Goal: Task Accomplishment & Management: Manage account settings

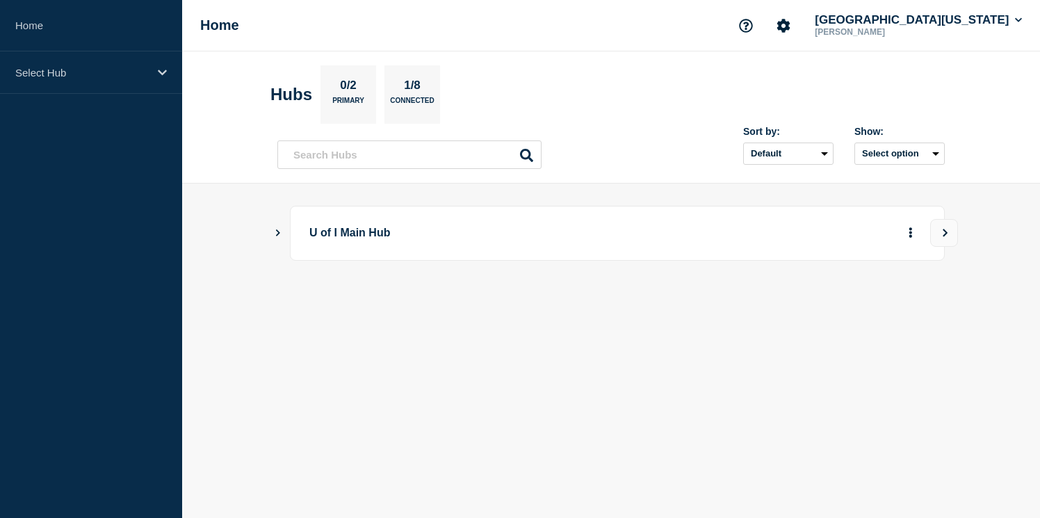
click at [273, 236] on icon "Show Connected Hubs" at bounding box center [277, 232] width 9 height 7
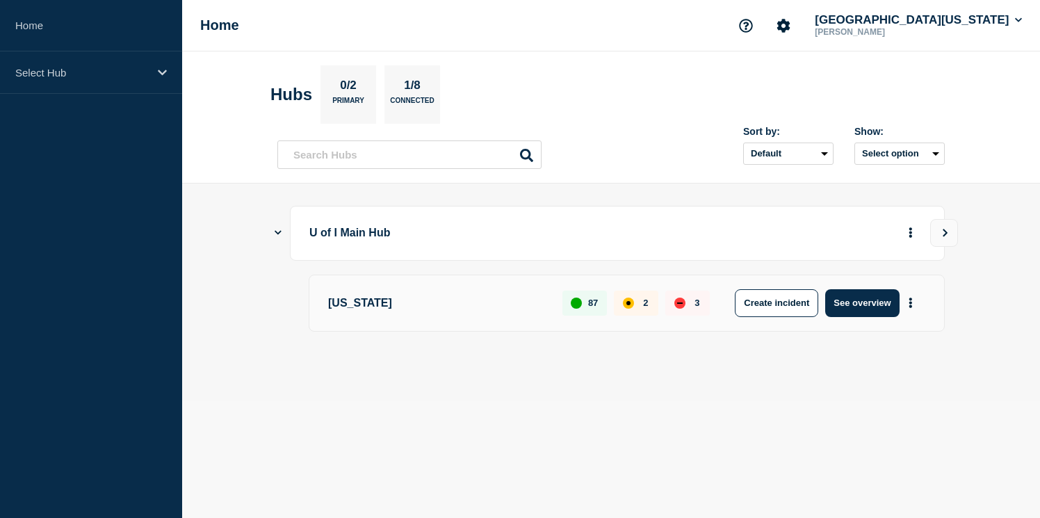
click at [375, 300] on p "[US_STATE]" at bounding box center [437, 303] width 218 height 28
click at [861, 307] on button "See overview" at bounding box center [862, 303] width 74 height 28
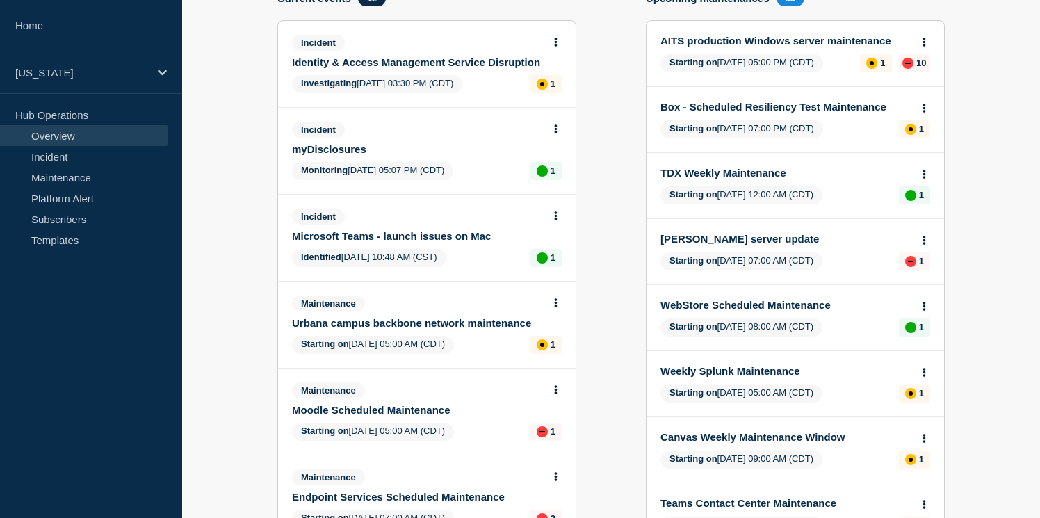
scroll to position [182, 0]
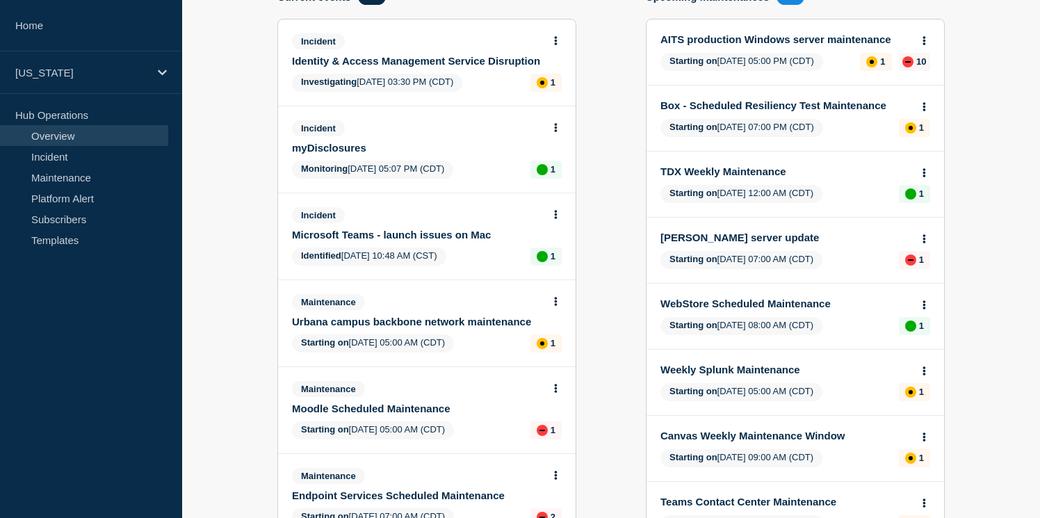
click at [458, 327] on link "Urbana campus backbone network maintenance" at bounding box center [417, 322] width 251 height 12
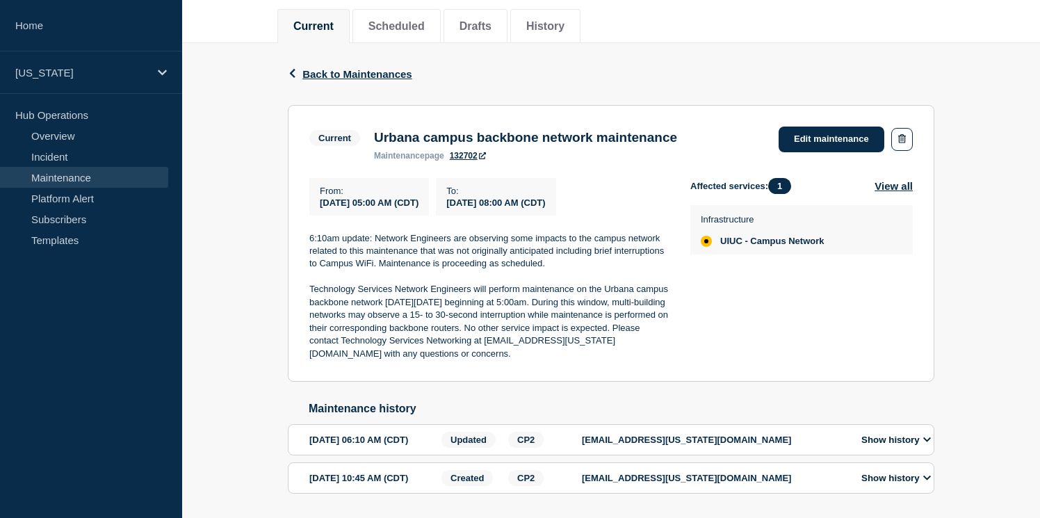
scroll to position [182, 0]
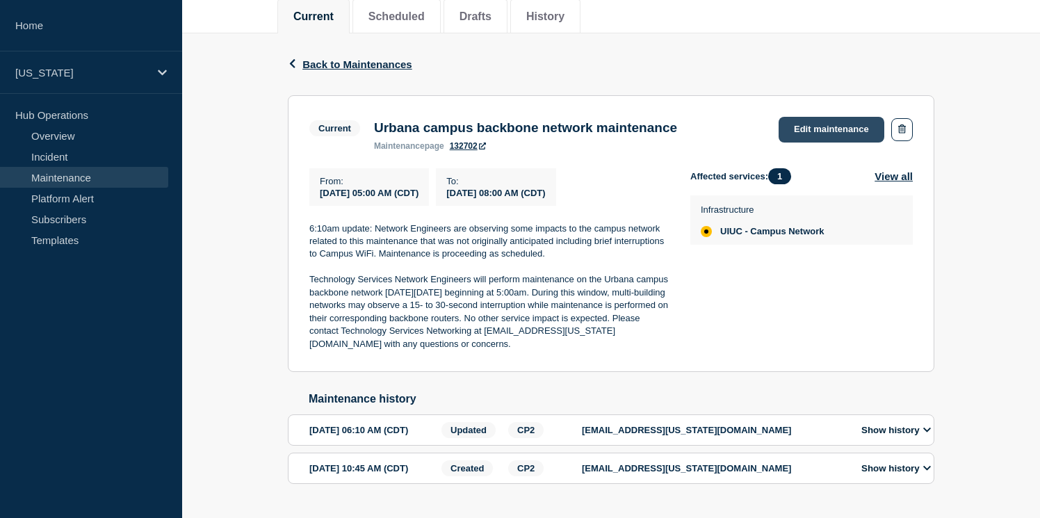
click at [833, 134] on link "Edit maintenance" at bounding box center [832, 130] width 106 height 26
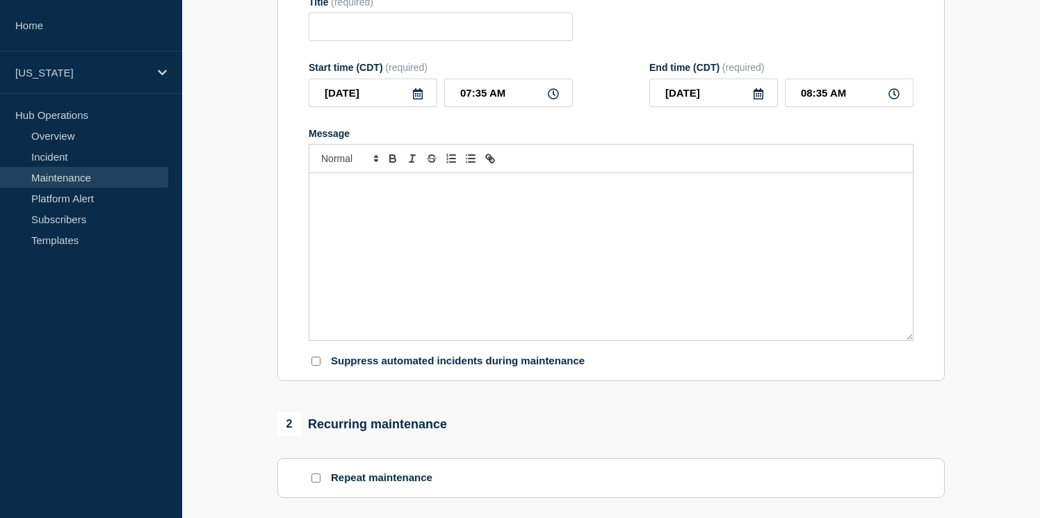
type input "Urbana campus backbone network maintenance"
type input "05:00 AM"
type input "08:00 AM"
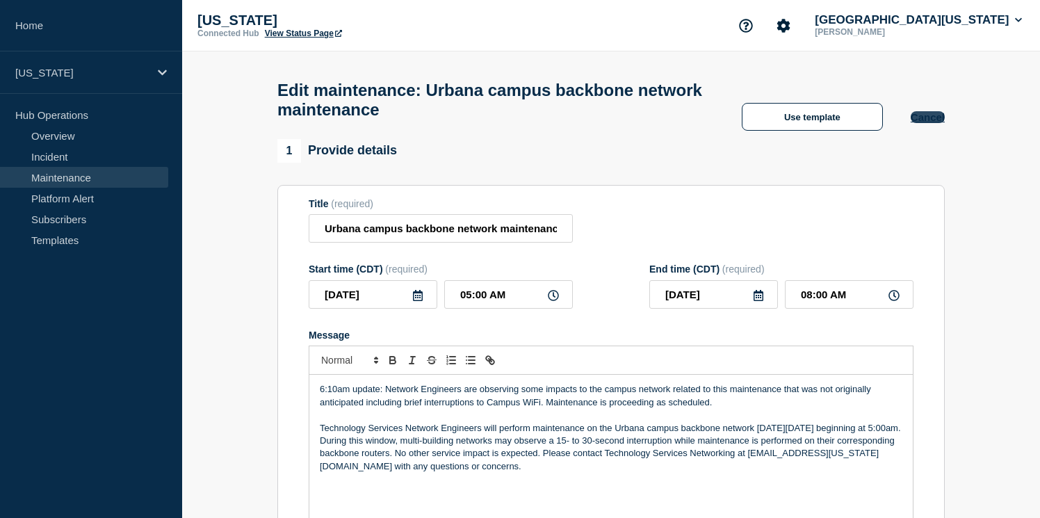
click at [925, 122] on button "Cancel" at bounding box center [928, 117] width 34 height 12
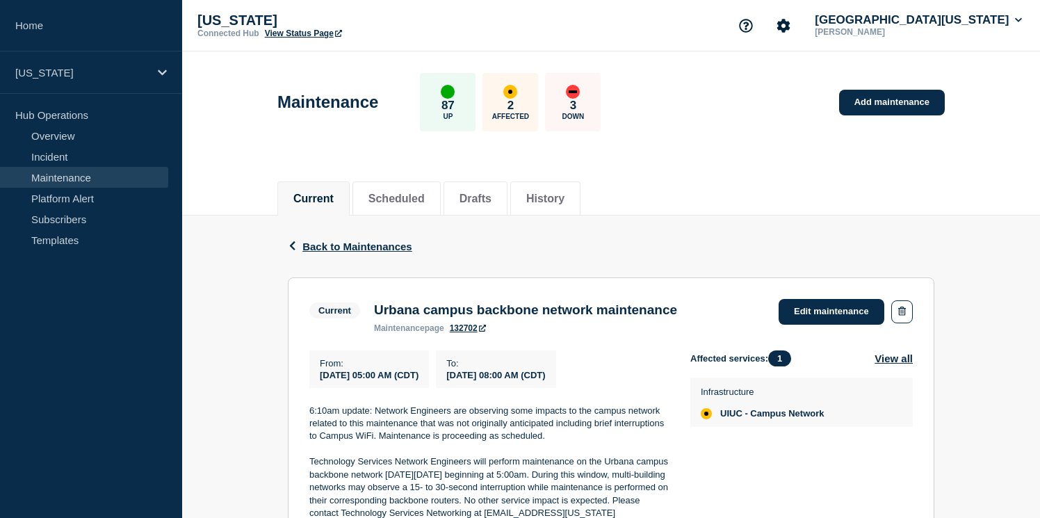
click at [464, 333] on link "132702" at bounding box center [468, 328] width 36 height 10
click at [64, 161] on link "Incident" at bounding box center [84, 156] width 168 height 21
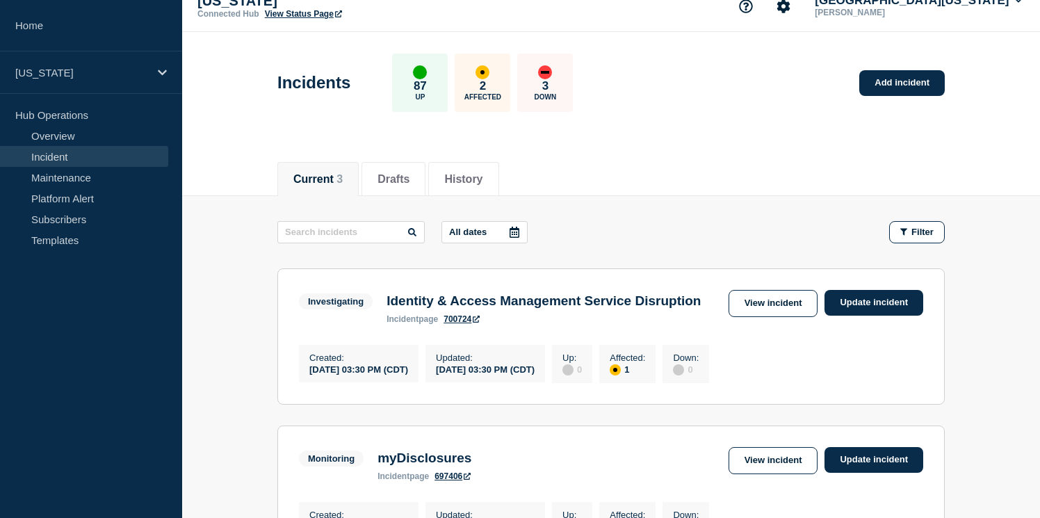
scroll to position [15, 0]
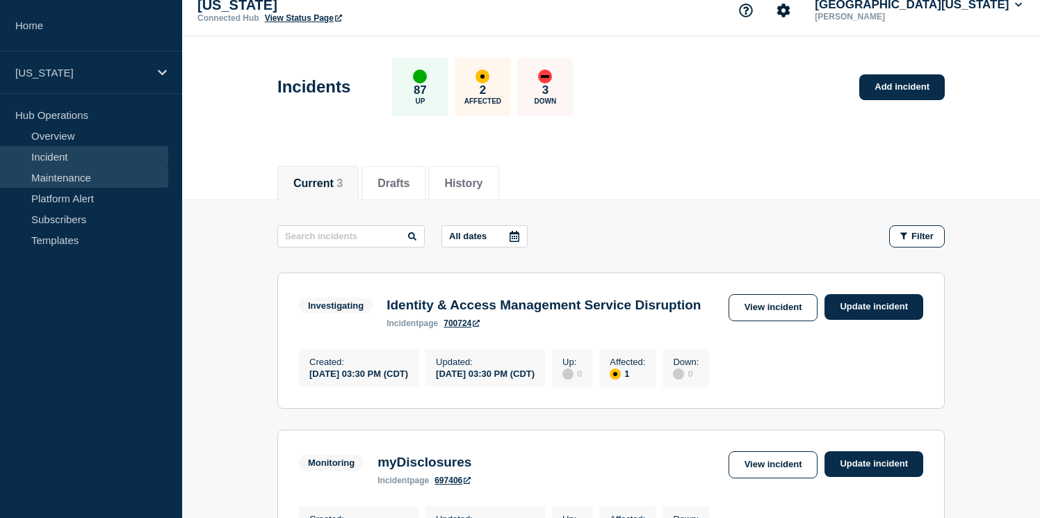
click at [57, 177] on link "Maintenance" at bounding box center [84, 177] width 168 height 21
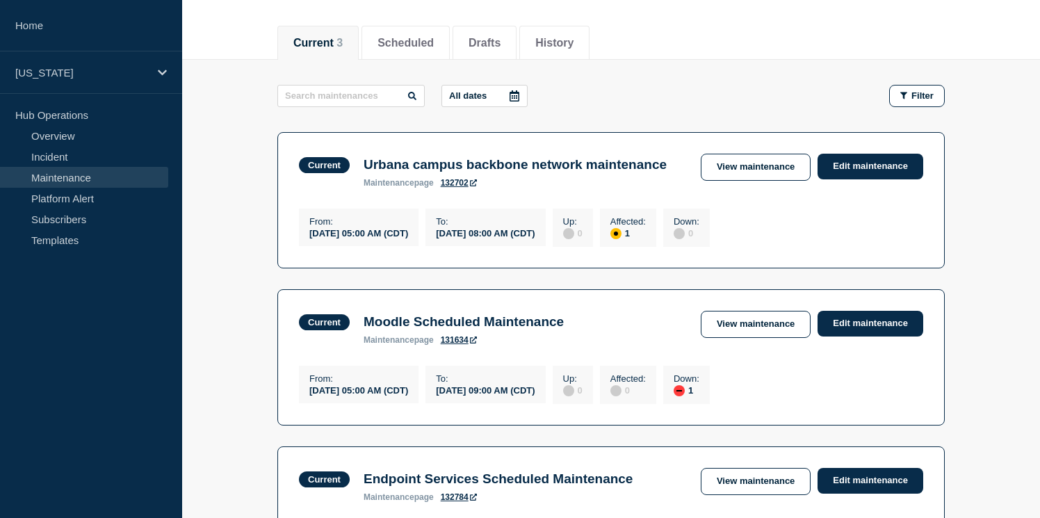
scroll to position [154, 0]
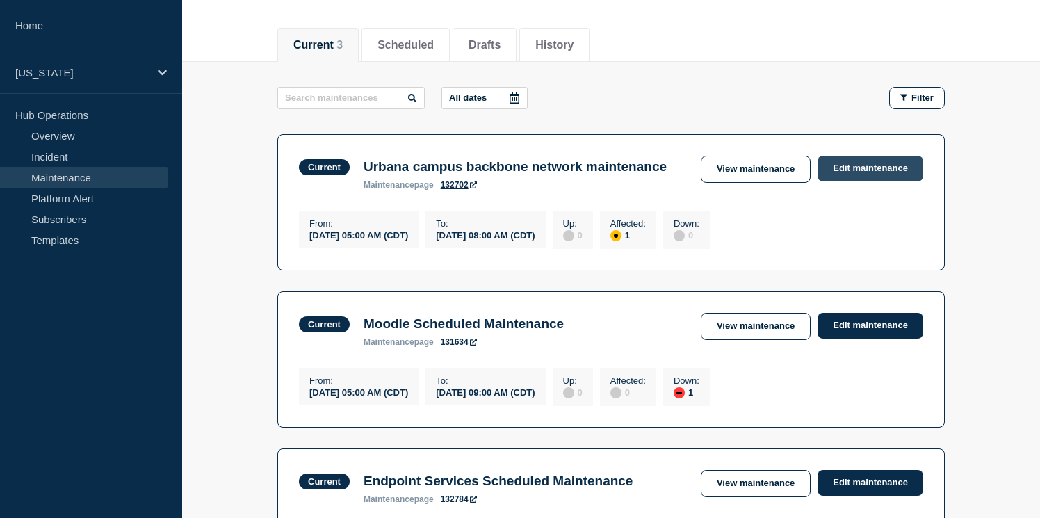
click at [861, 172] on link "Edit maintenance" at bounding box center [870, 169] width 106 height 26
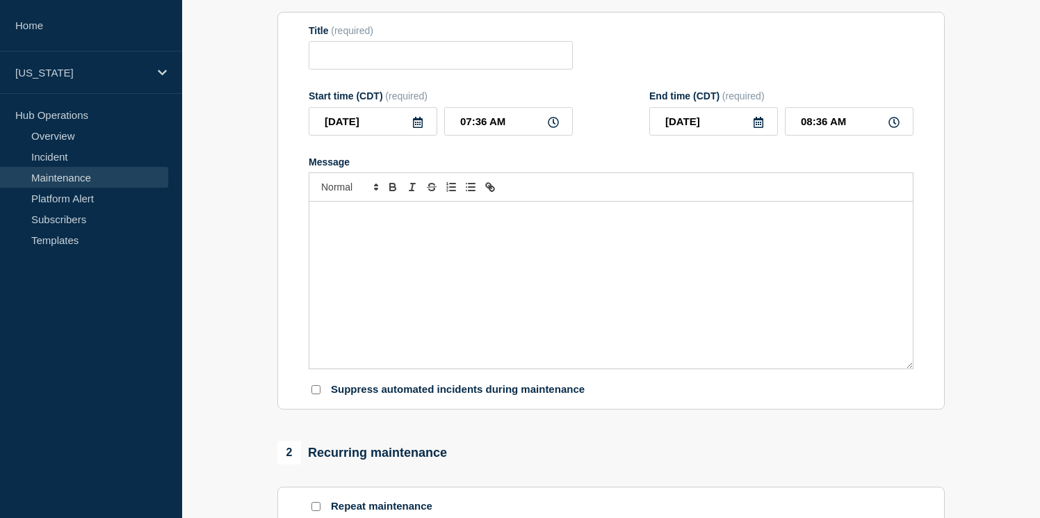
type input "Urbana campus backbone network maintenance"
type input "05:00 AM"
type input "08:00 AM"
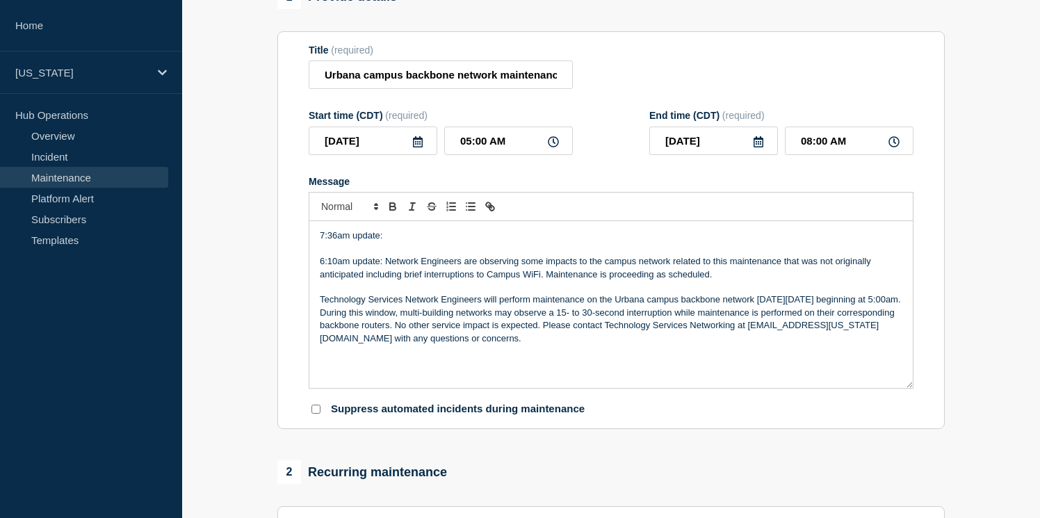
click at [439, 242] on p "7:36am update:" at bounding box center [611, 235] width 583 height 13
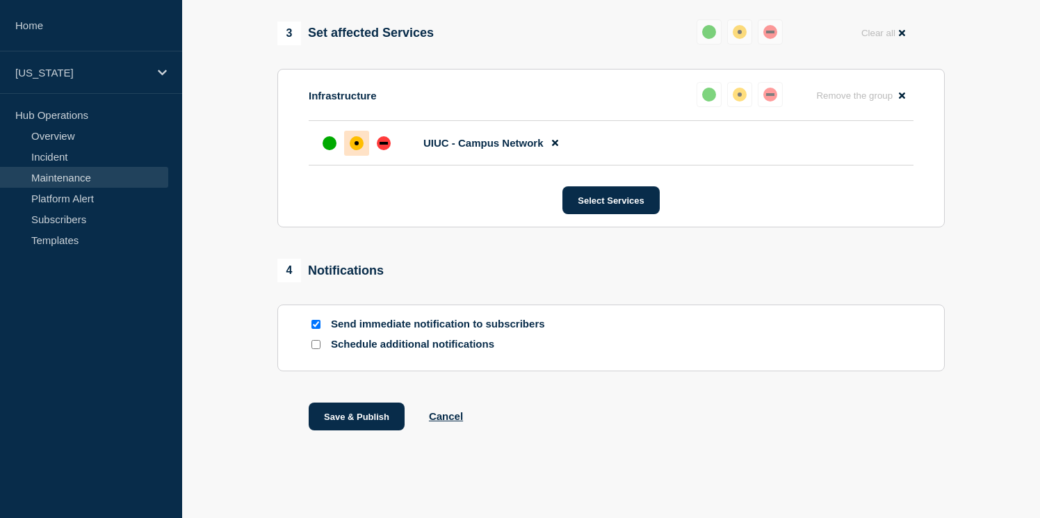
scroll to position [744, 0]
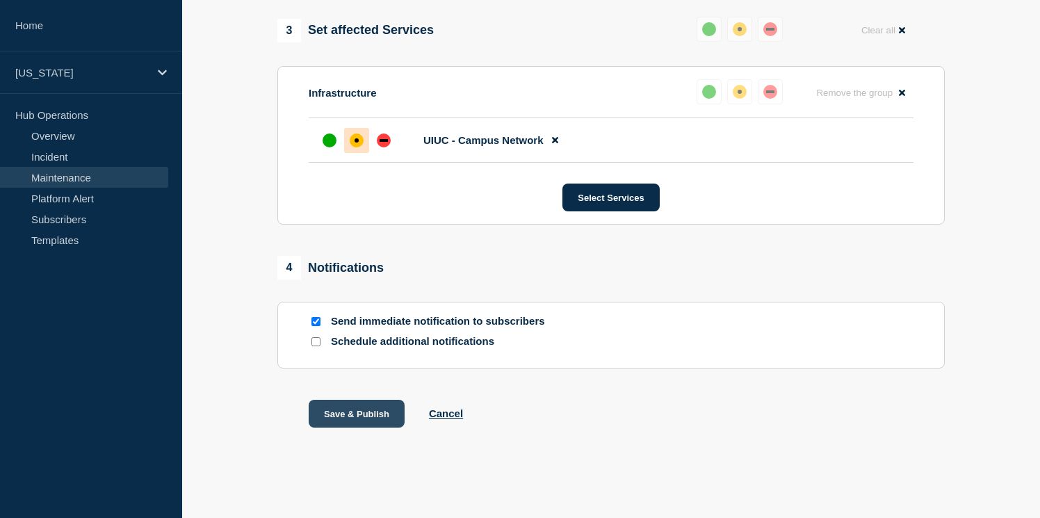
click at [364, 412] on button "Save & Publish" at bounding box center [357, 414] width 96 height 28
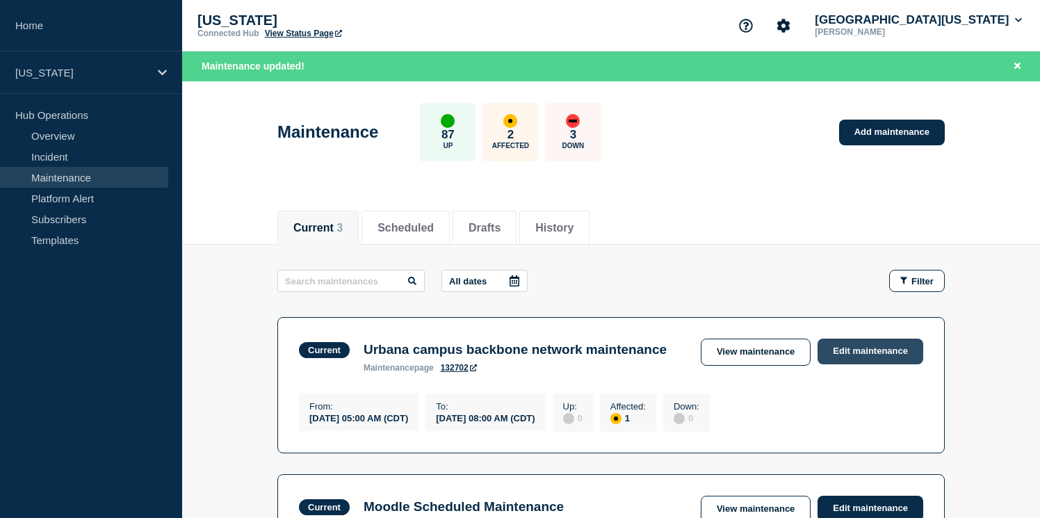
click at [867, 347] on link "Edit maintenance" at bounding box center [870, 352] width 106 height 26
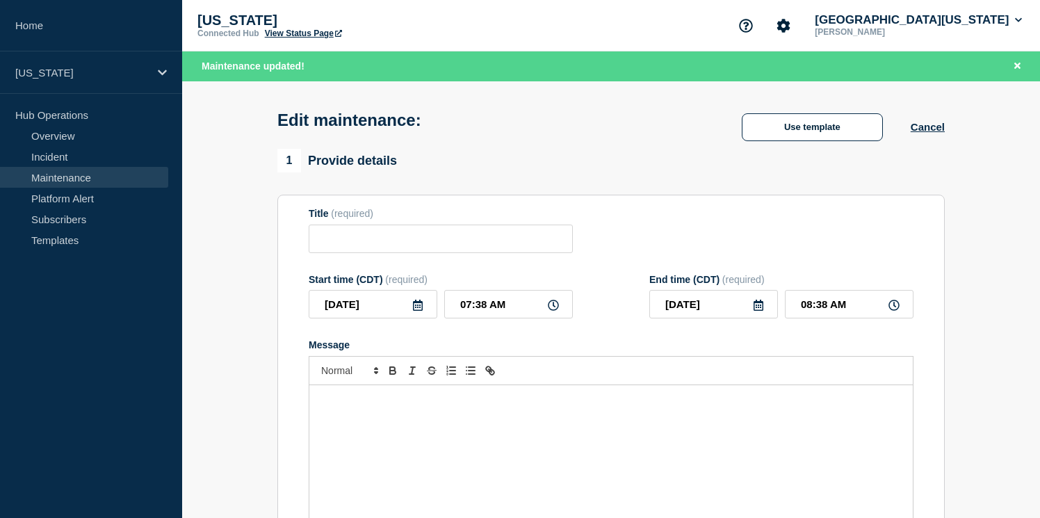
type input "Urbana campus backbone network maintenance"
type input "05:00 AM"
type input "08:00 AM"
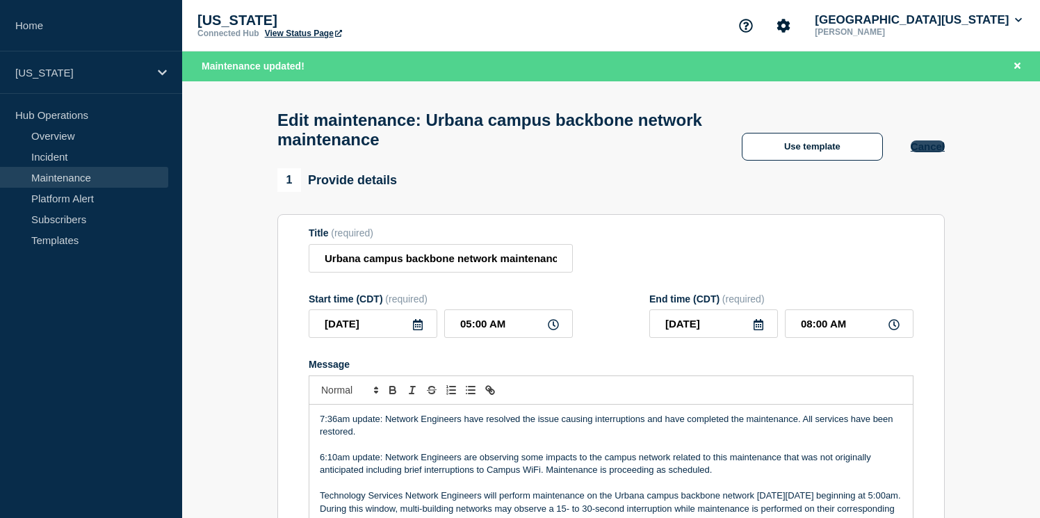
click at [938, 152] on button "Cancel" at bounding box center [928, 146] width 34 height 12
